Goal: Find specific page/section: Find specific page/section

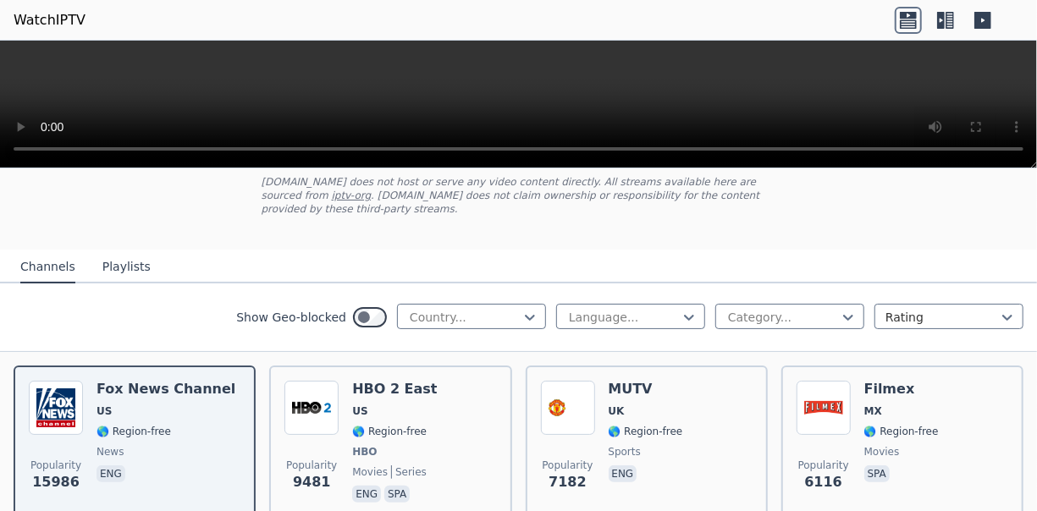
scroll to position [124, 0]
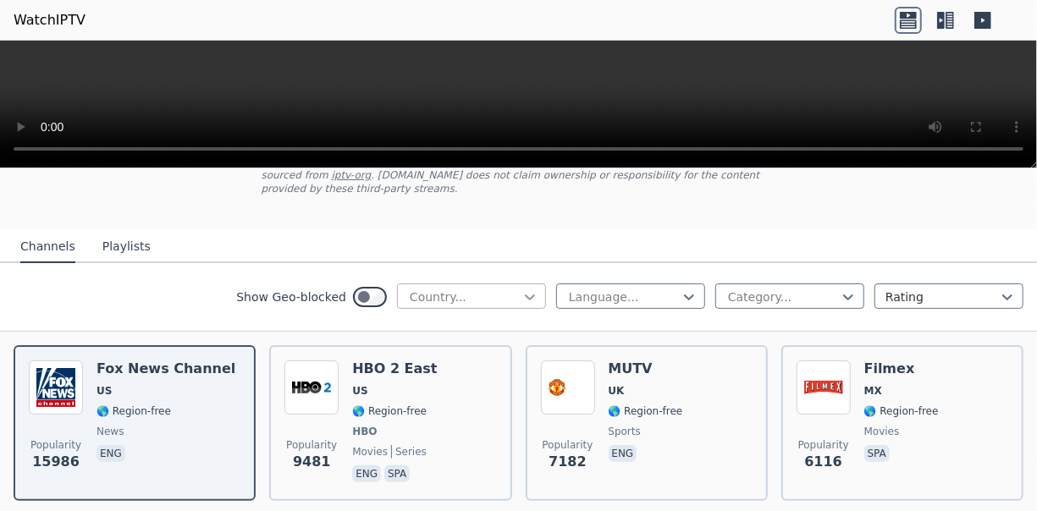
click at [521, 289] on icon at bounding box center [529, 297] width 17 height 17
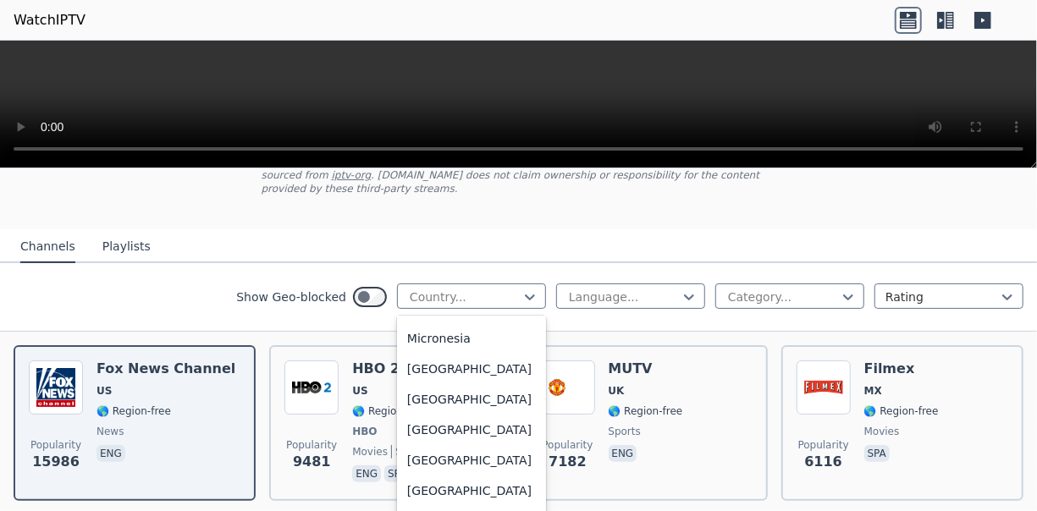
scroll to position [3807, 0]
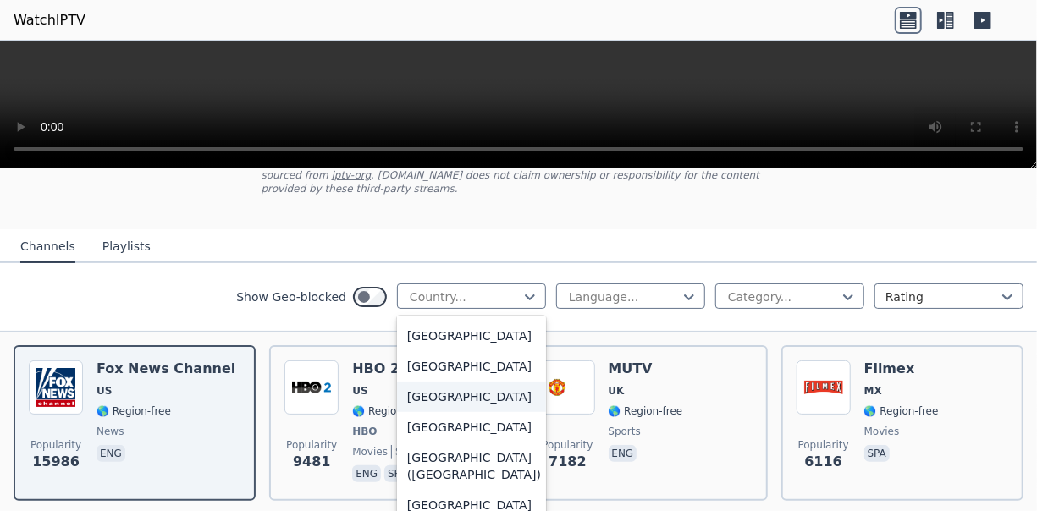
click at [467, 412] on div "[GEOGRAPHIC_DATA]" at bounding box center [471, 397] width 149 height 30
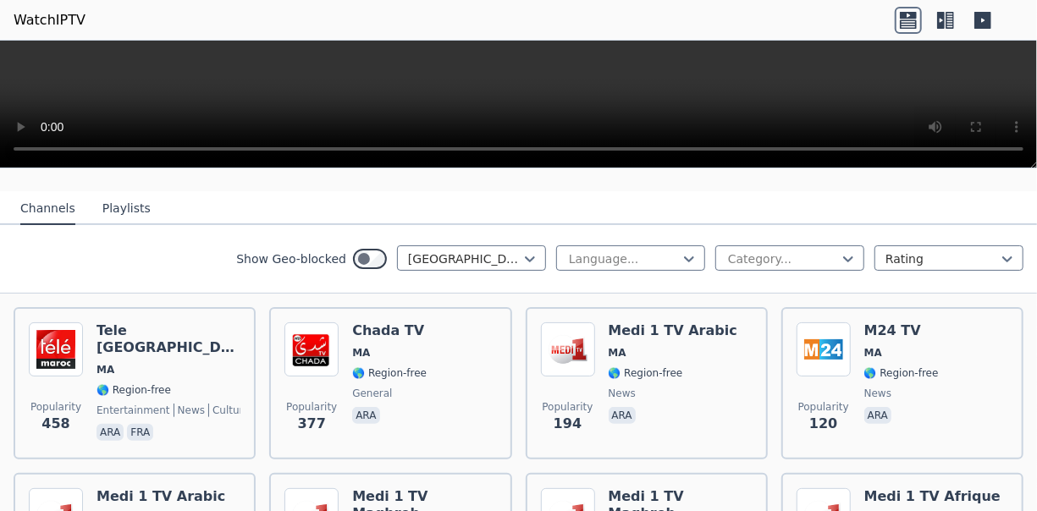
scroll to position [3, 0]
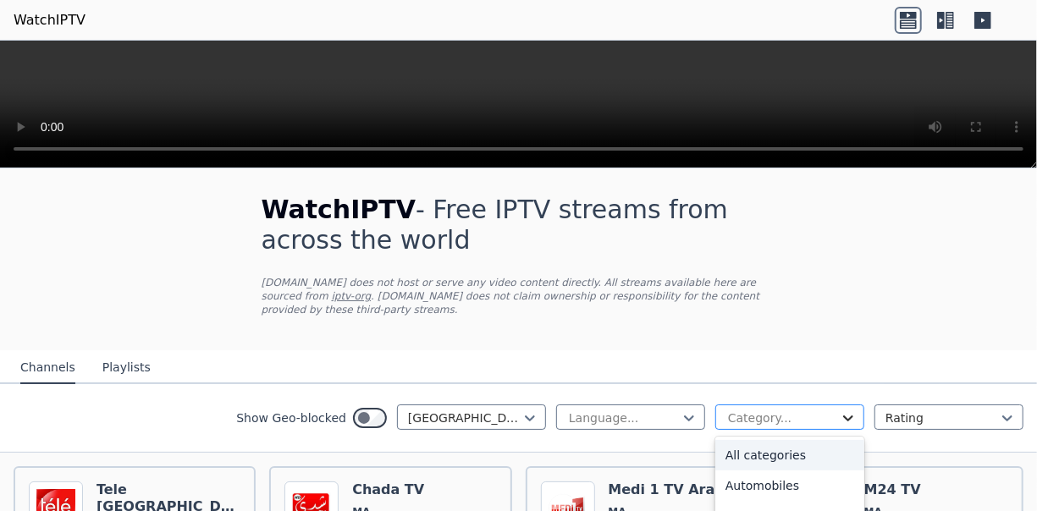
click at [843, 410] on icon at bounding box center [848, 418] width 17 height 17
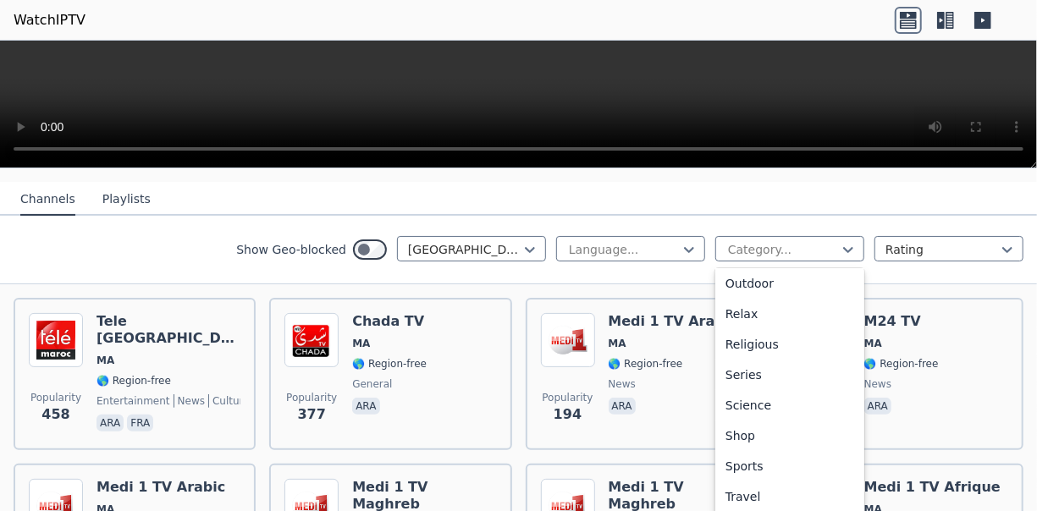
scroll to position [555, 0]
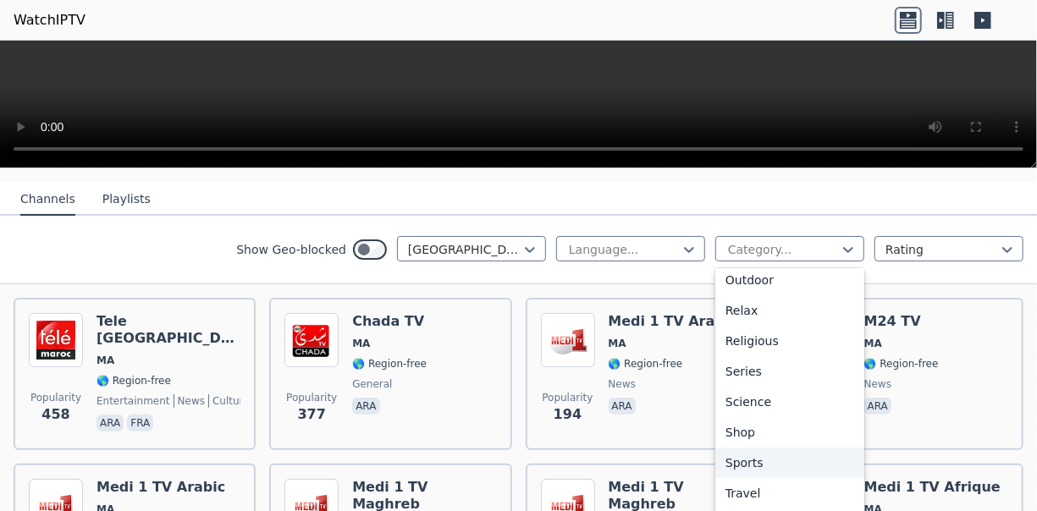
click at [732, 448] on div "Sports" at bounding box center [789, 463] width 149 height 30
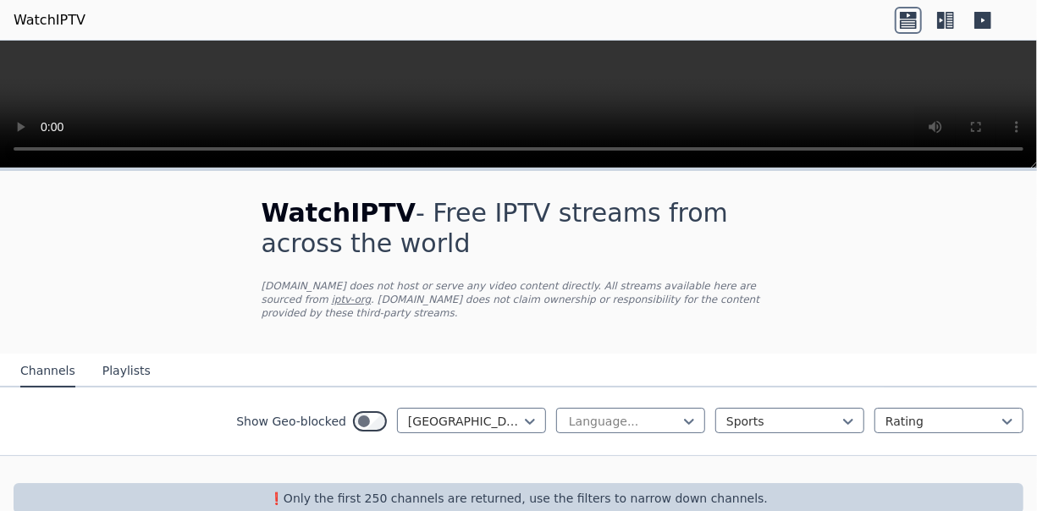
scroll to position [15, 0]
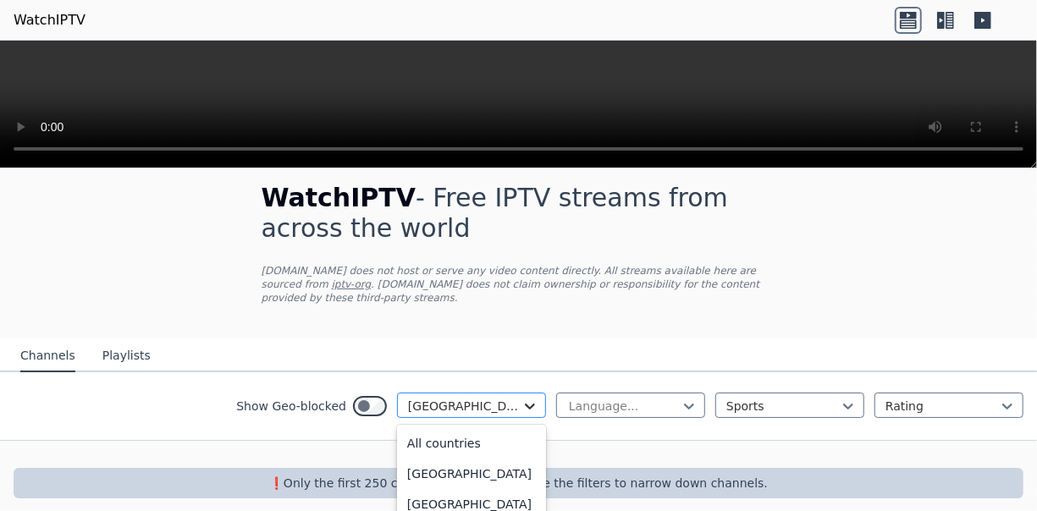
click at [525, 404] on icon at bounding box center [530, 407] width 10 height 6
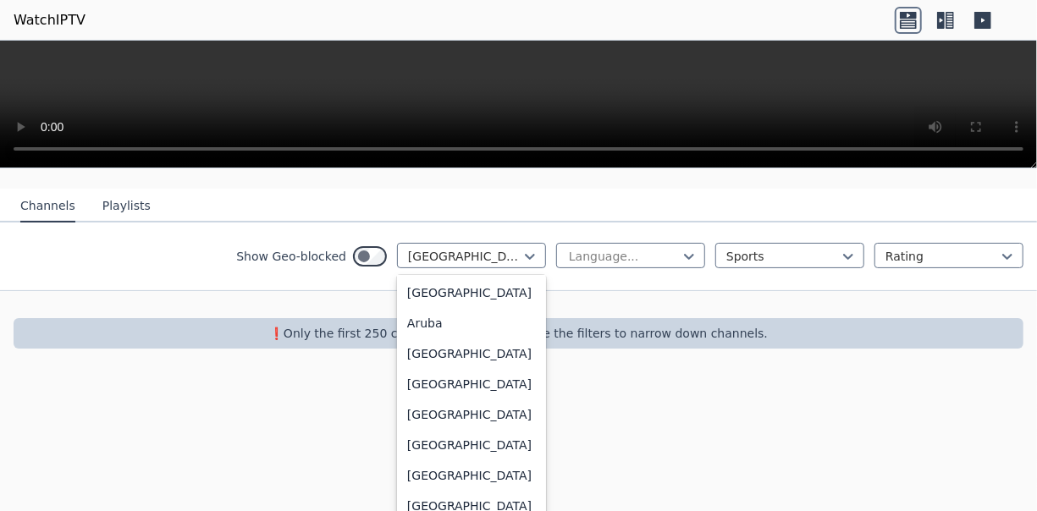
scroll to position [0, 0]
click at [454, 281] on div "All countries" at bounding box center [471, 293] width 149 height 30
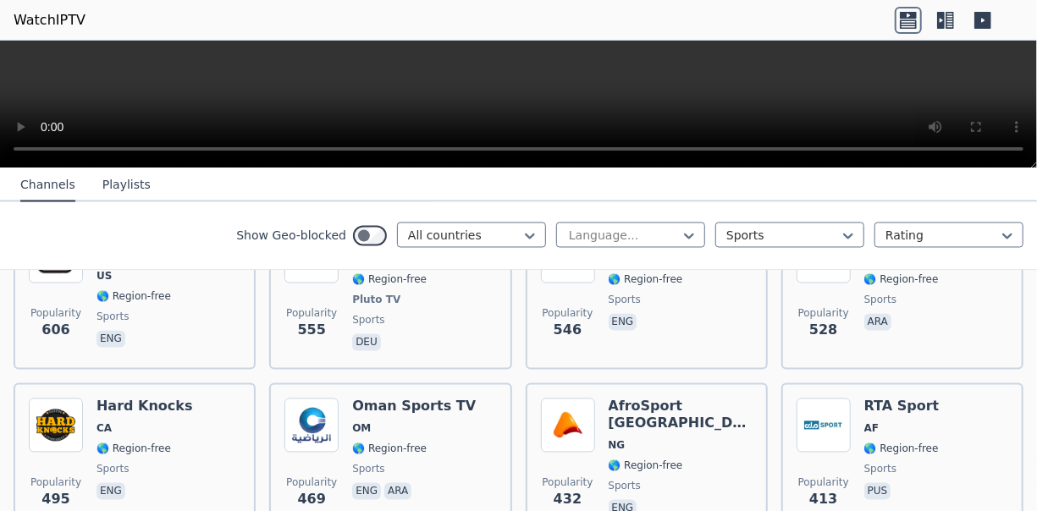
scroll to position [1599, 0]
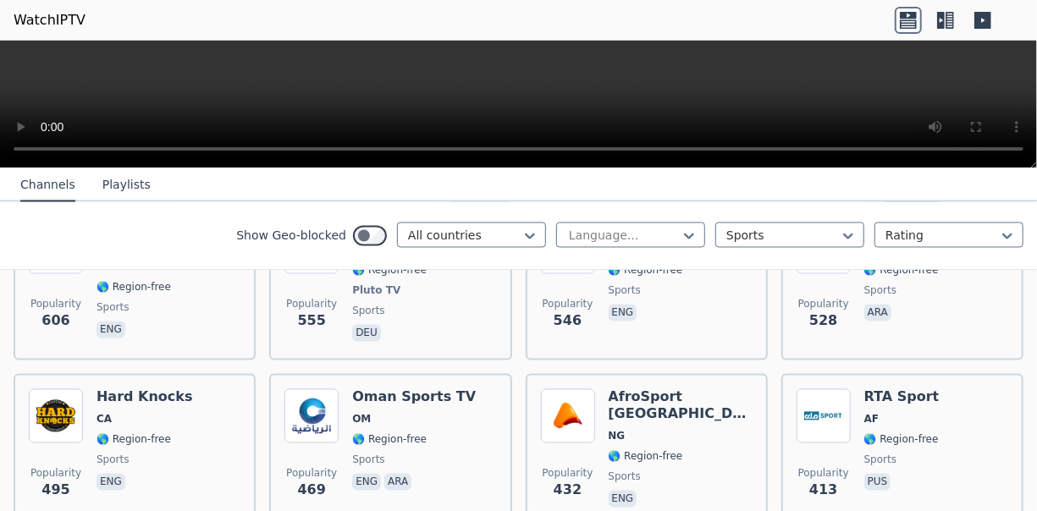
click at [106, 186] on button "Playlists" at bounding box center [126, 186] width 48 height 32
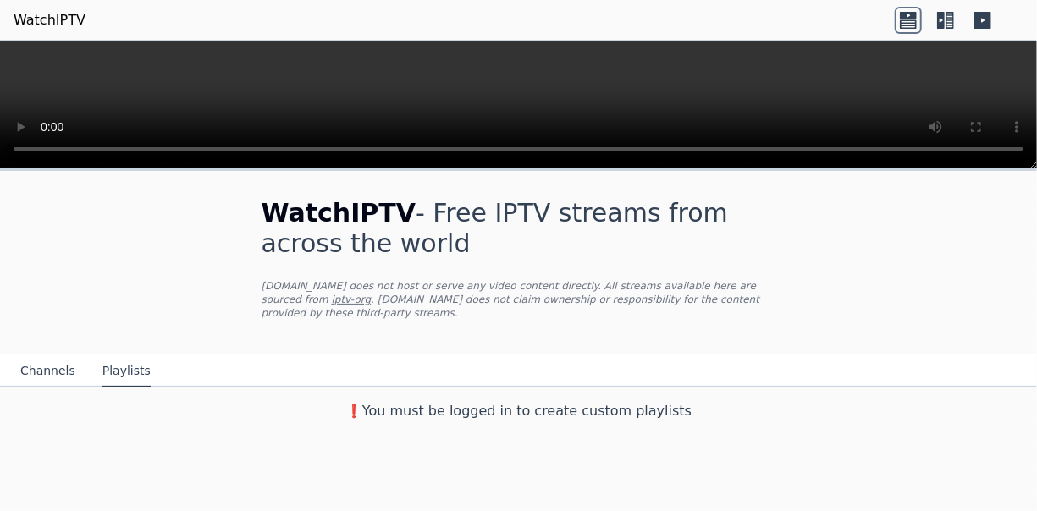
scroll to position [0, 0]
click at [857, 421] on div "WatchIPTV - Free IPTV streams from across the world [DOMAIN_NAME] does not host…" at bounding box center [518, 339] width 1037 height 343
